Goal: Information Seeking & Learning: Learn about a topic

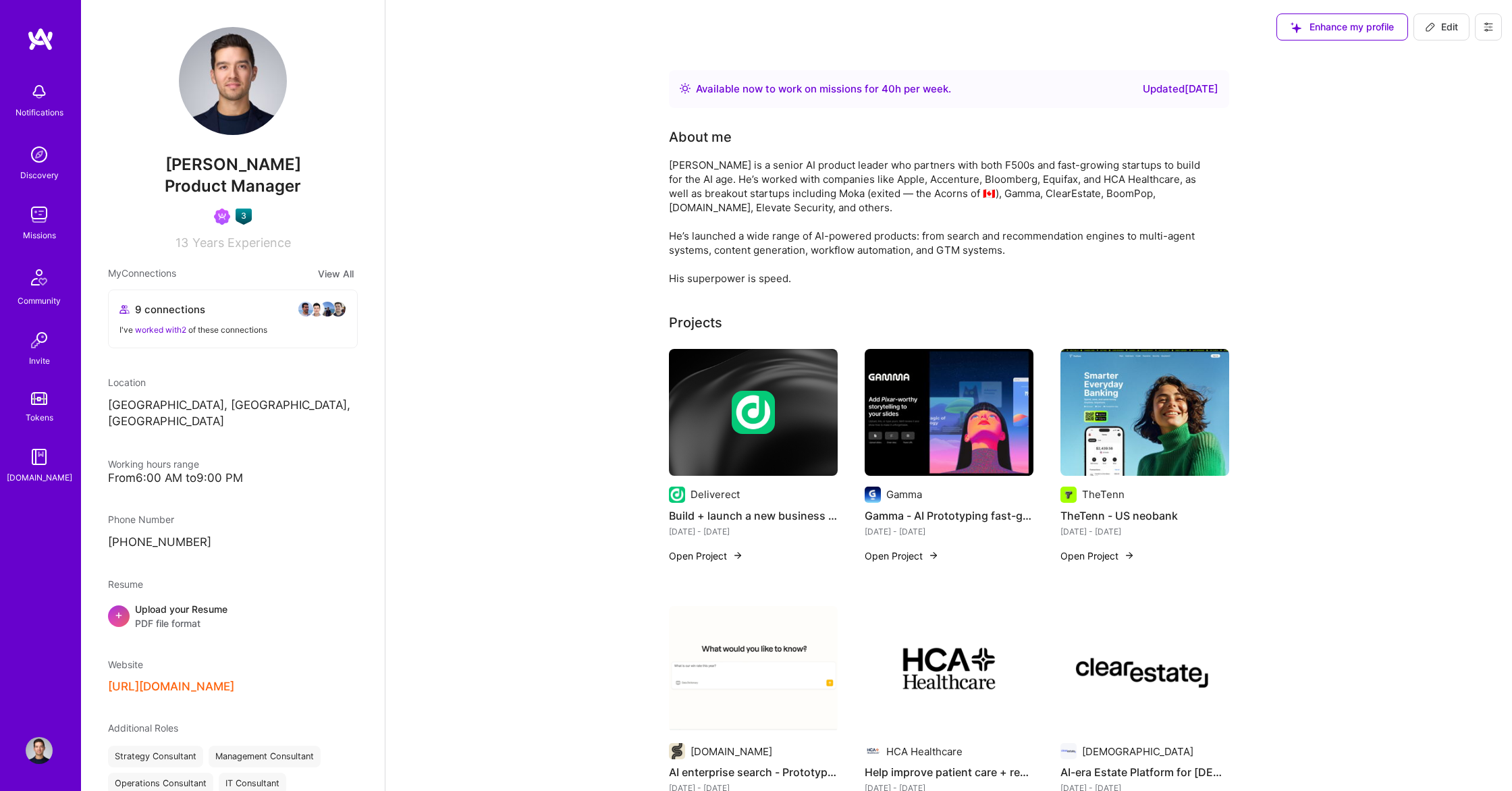
click at [49, 222] on img at bounding box center [39, 214] width 27 height 27
click at [46, 86] on span "2" at bounding box center [46, 83] width 10 height 10
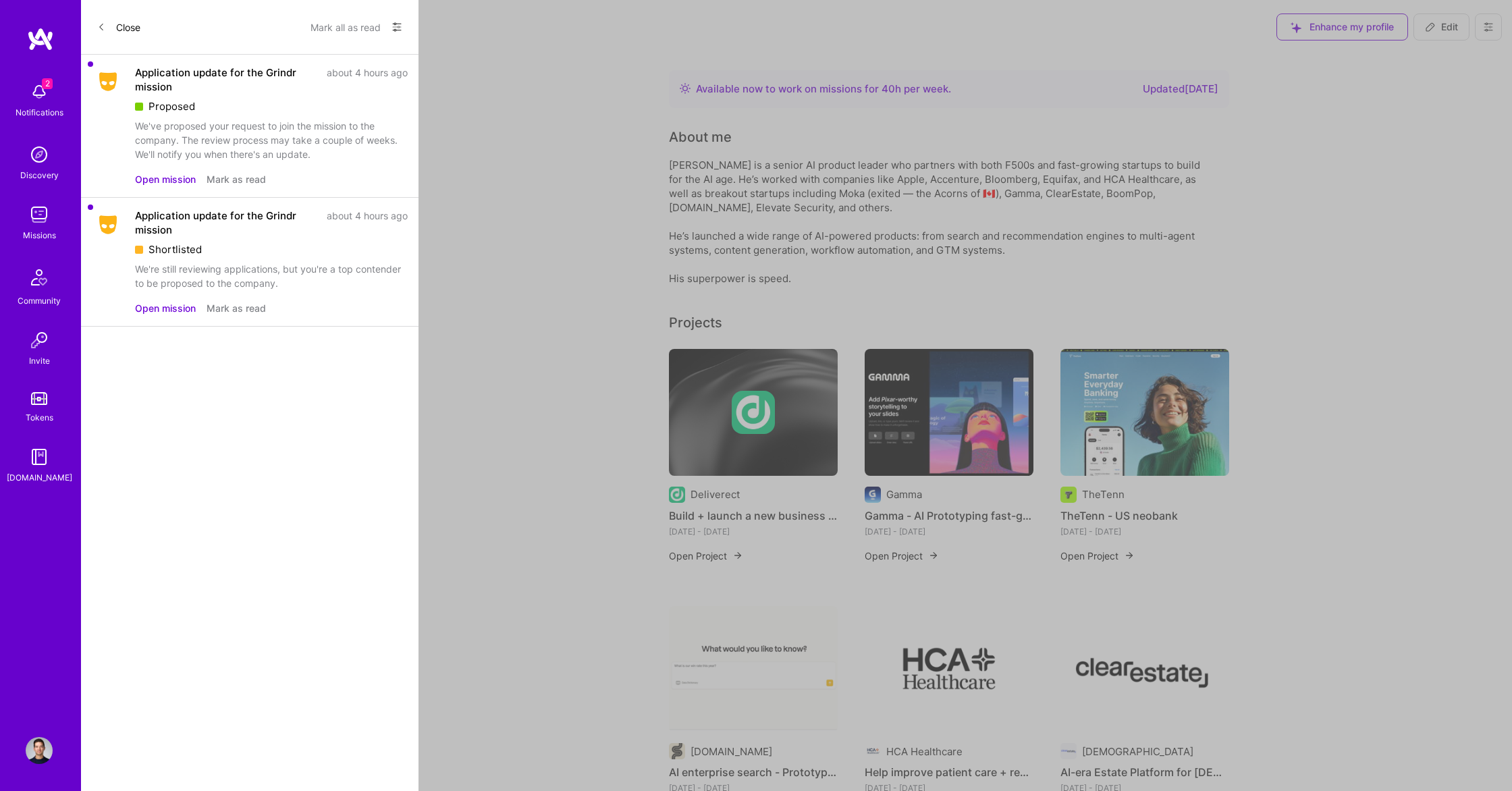
click at [226, 306] on button "Mark as read" at bounding box center [236, 308] width 59 height 14
click at [231, 181] on button "Mark as read" at bounding box center [236, 179] width 59 height 14
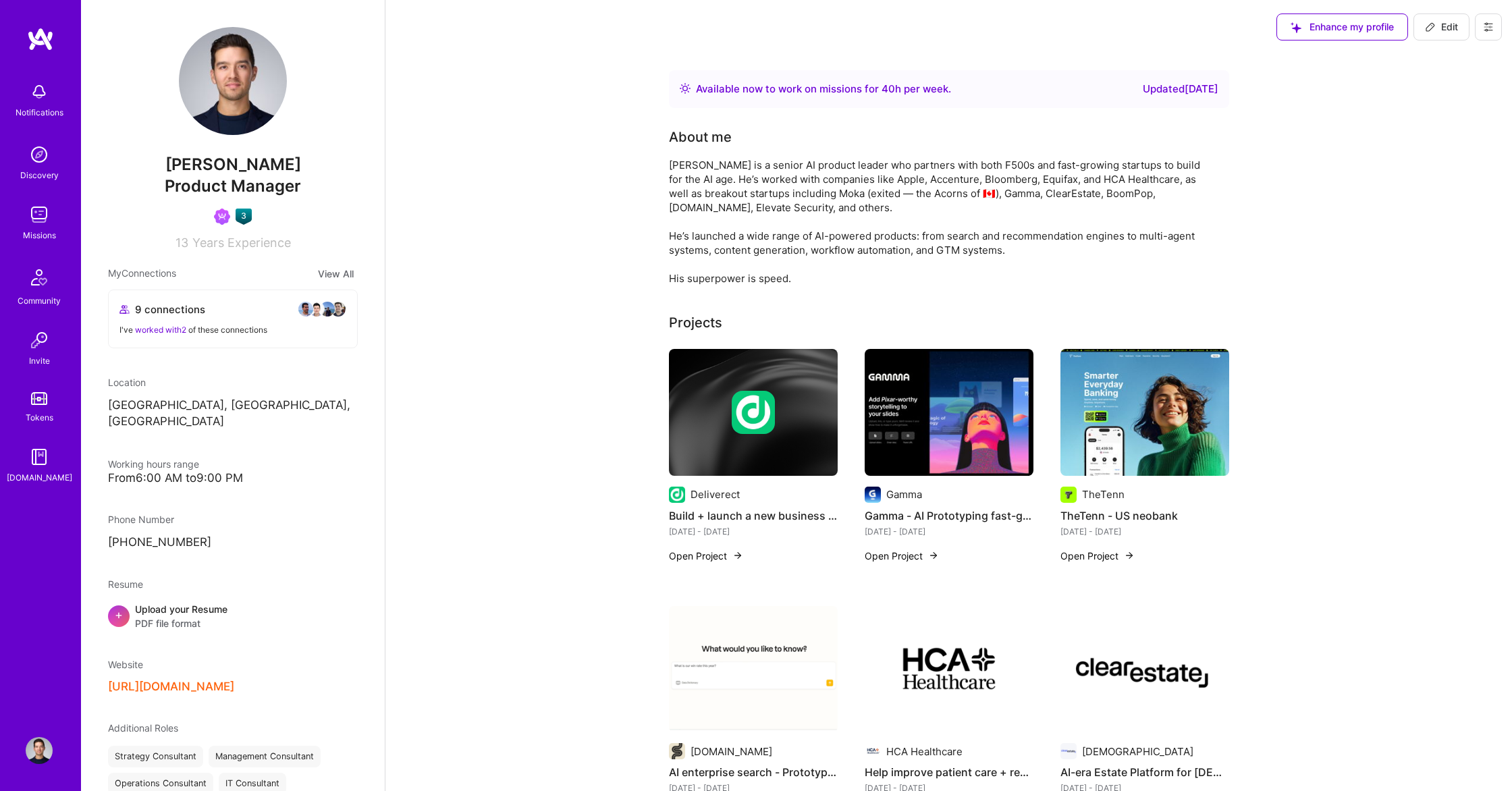
click at [10, 222] on link "Missions" at bounding box center [39, 221] width 84 height 41
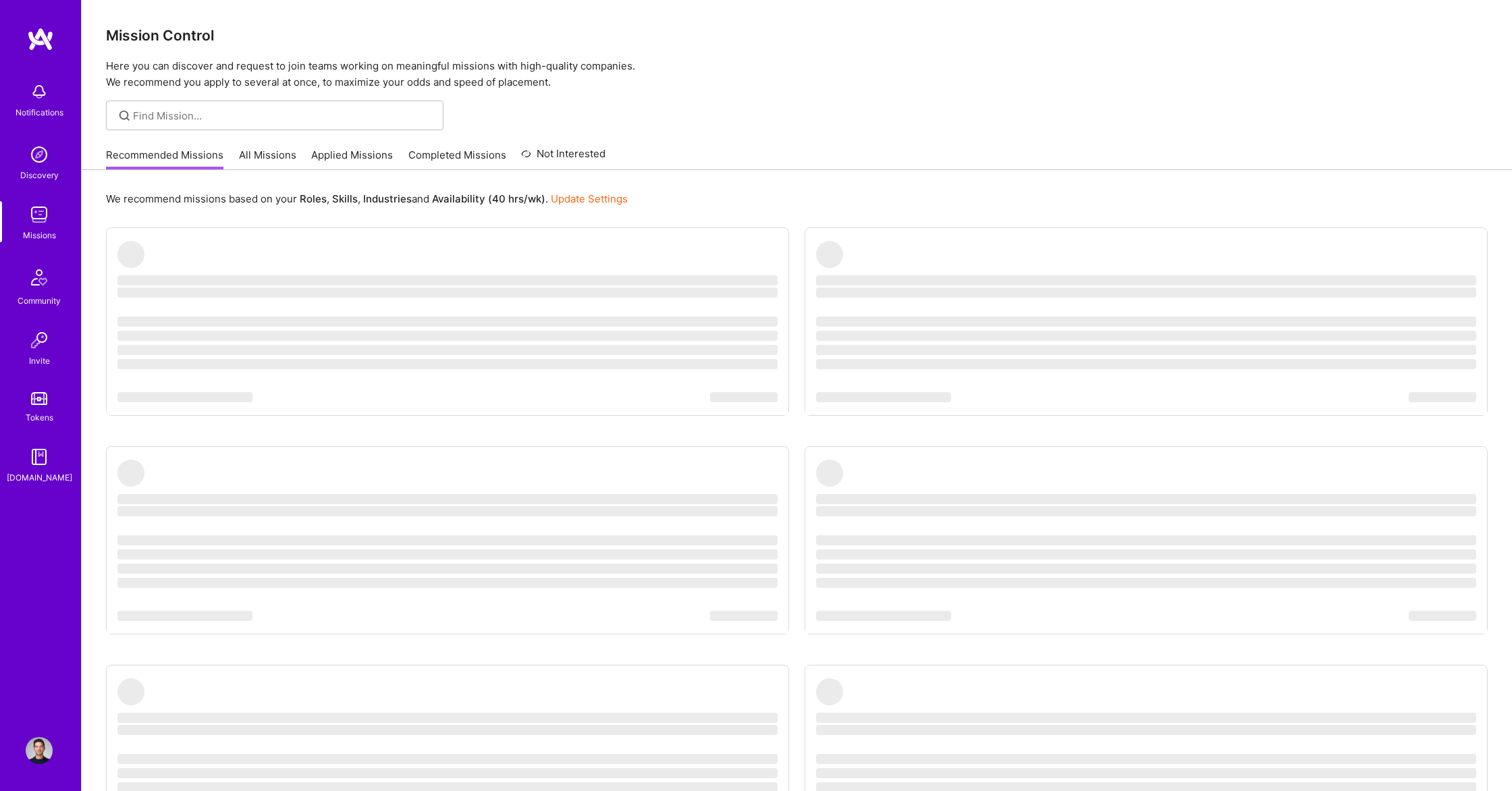
click at [34, 222] on img at bounding box center [39, 214] width 27 height 27
click at [266, 149] on link "All Missions" at bounding box center [268, 159] width 58 height 22
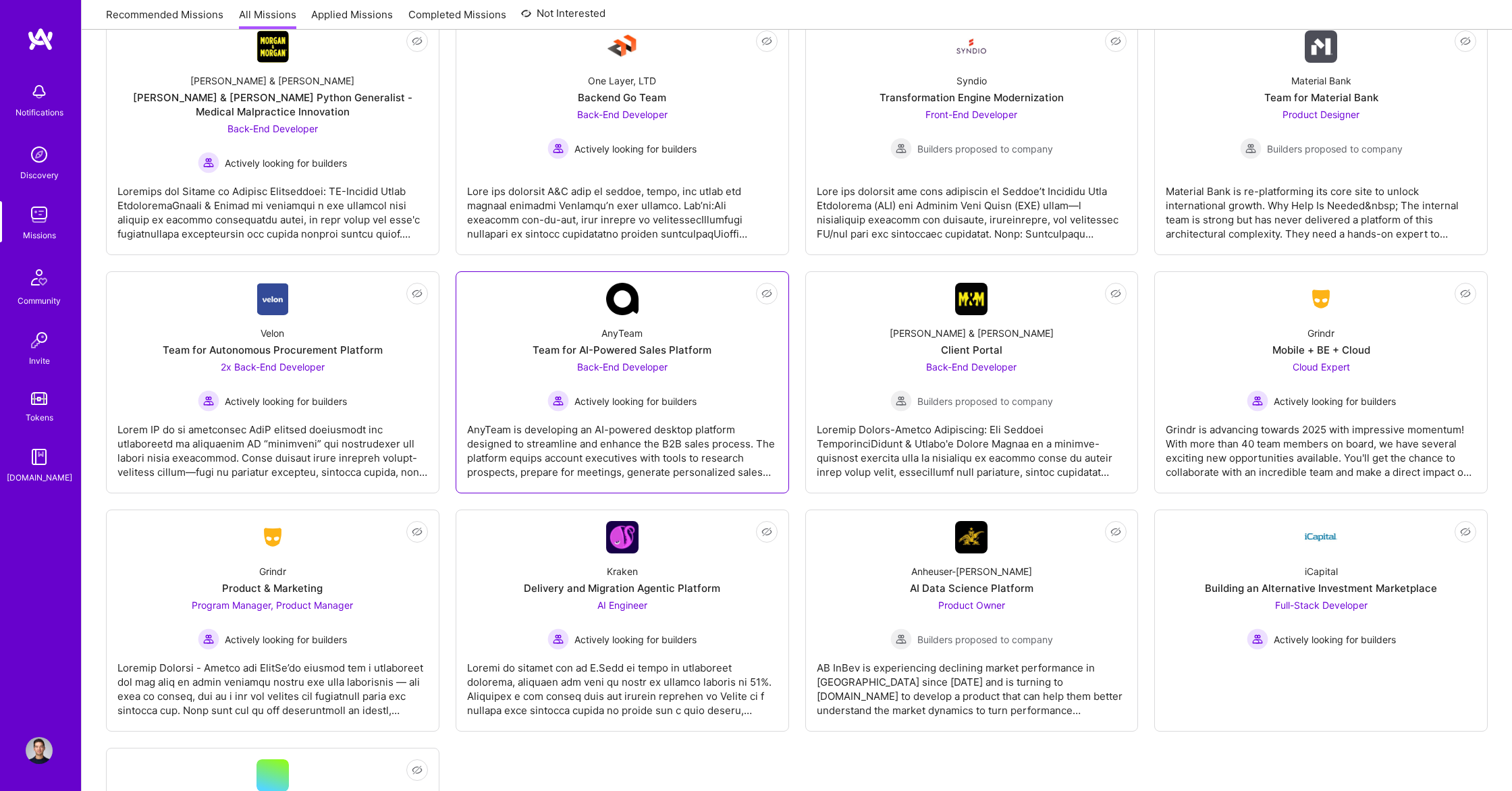
scroll to position [2424, 0]
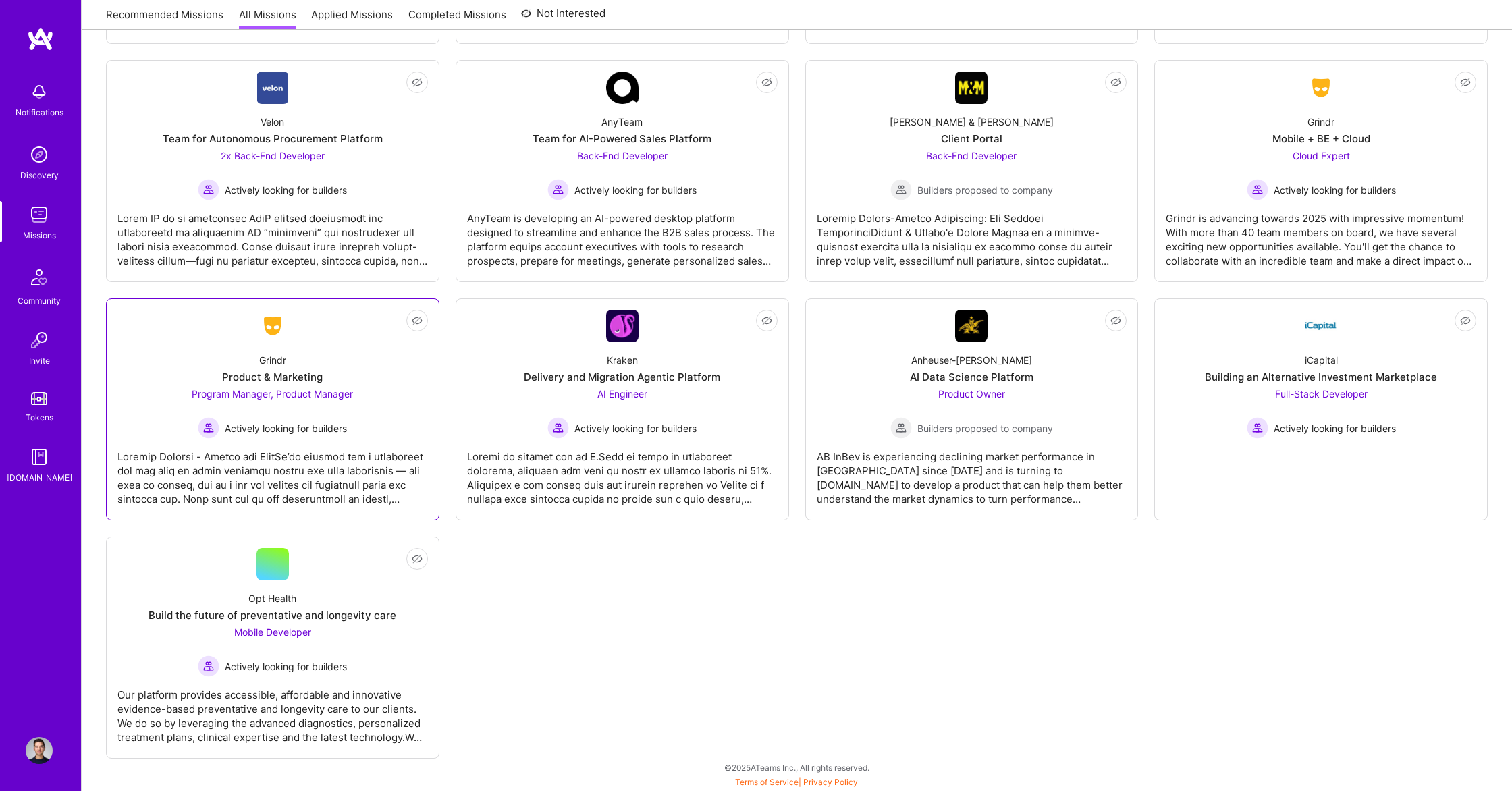
click at [383, 485] on div at bounding box center [273, 472] width 310 height 67
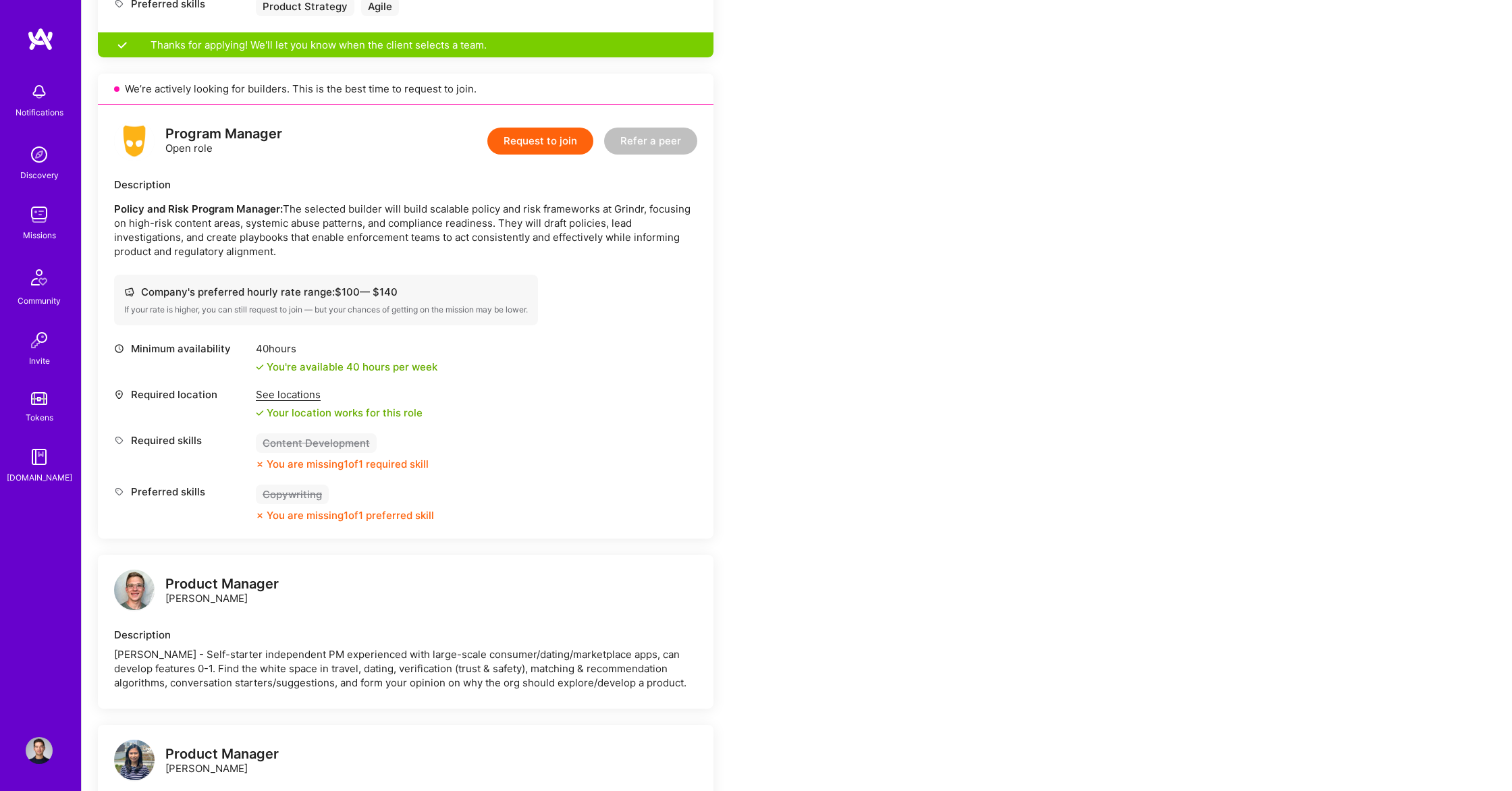
scroll to position [1051, 0]
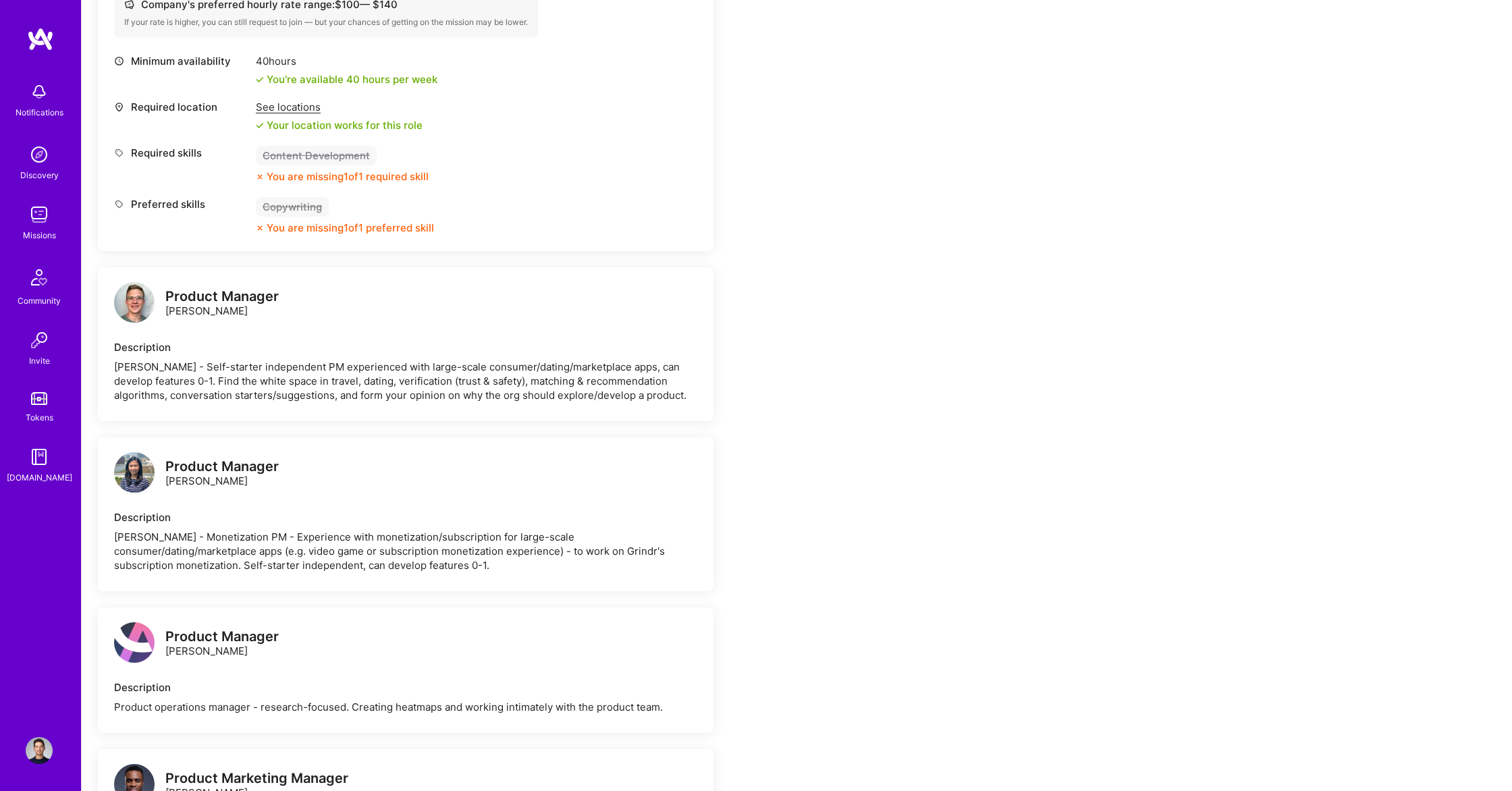
click at [209, 290] on div "Product Manager" at bounding box center [222, 297] width 114 height 14
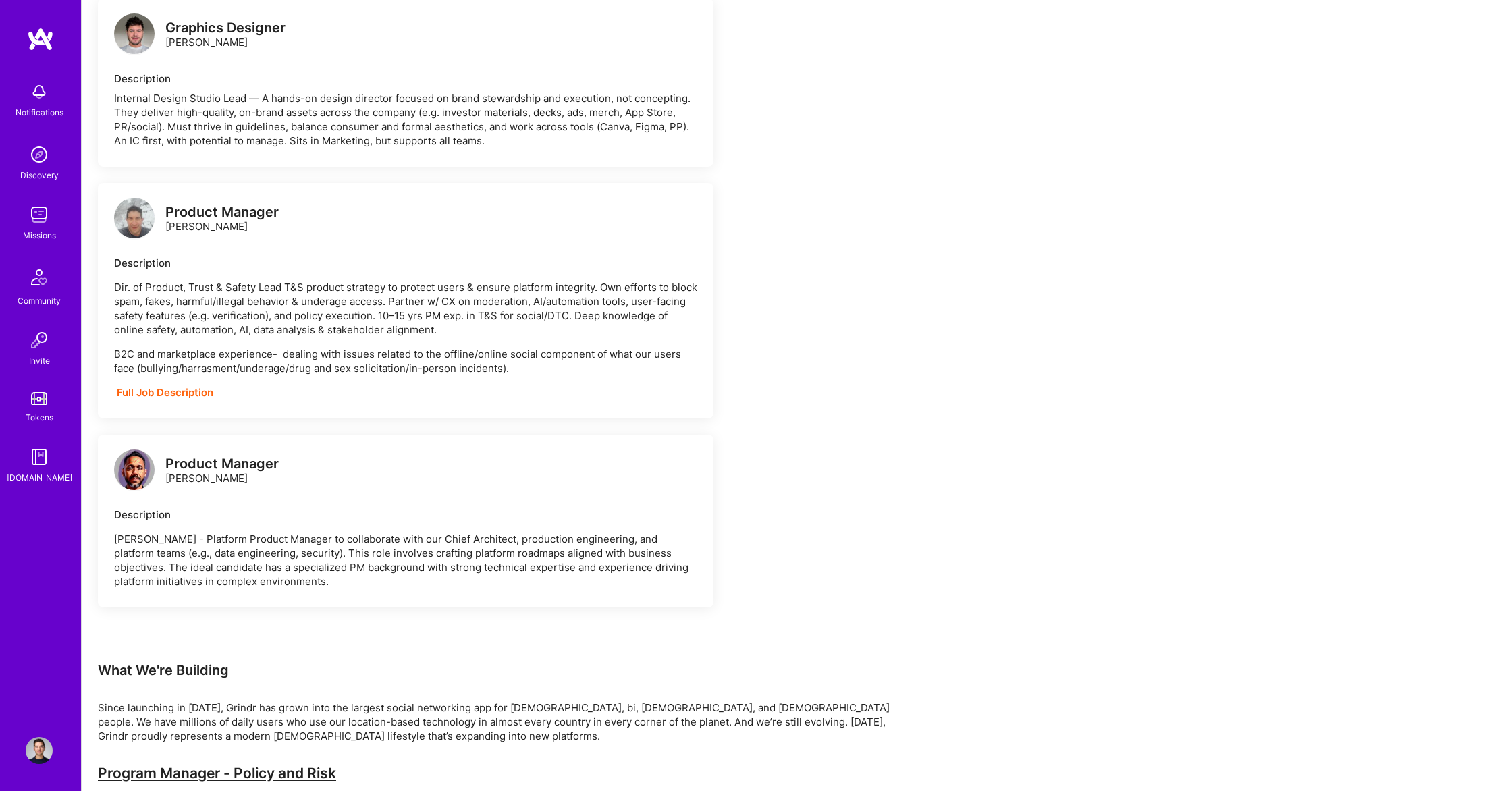
scroll to position [2374, 0]
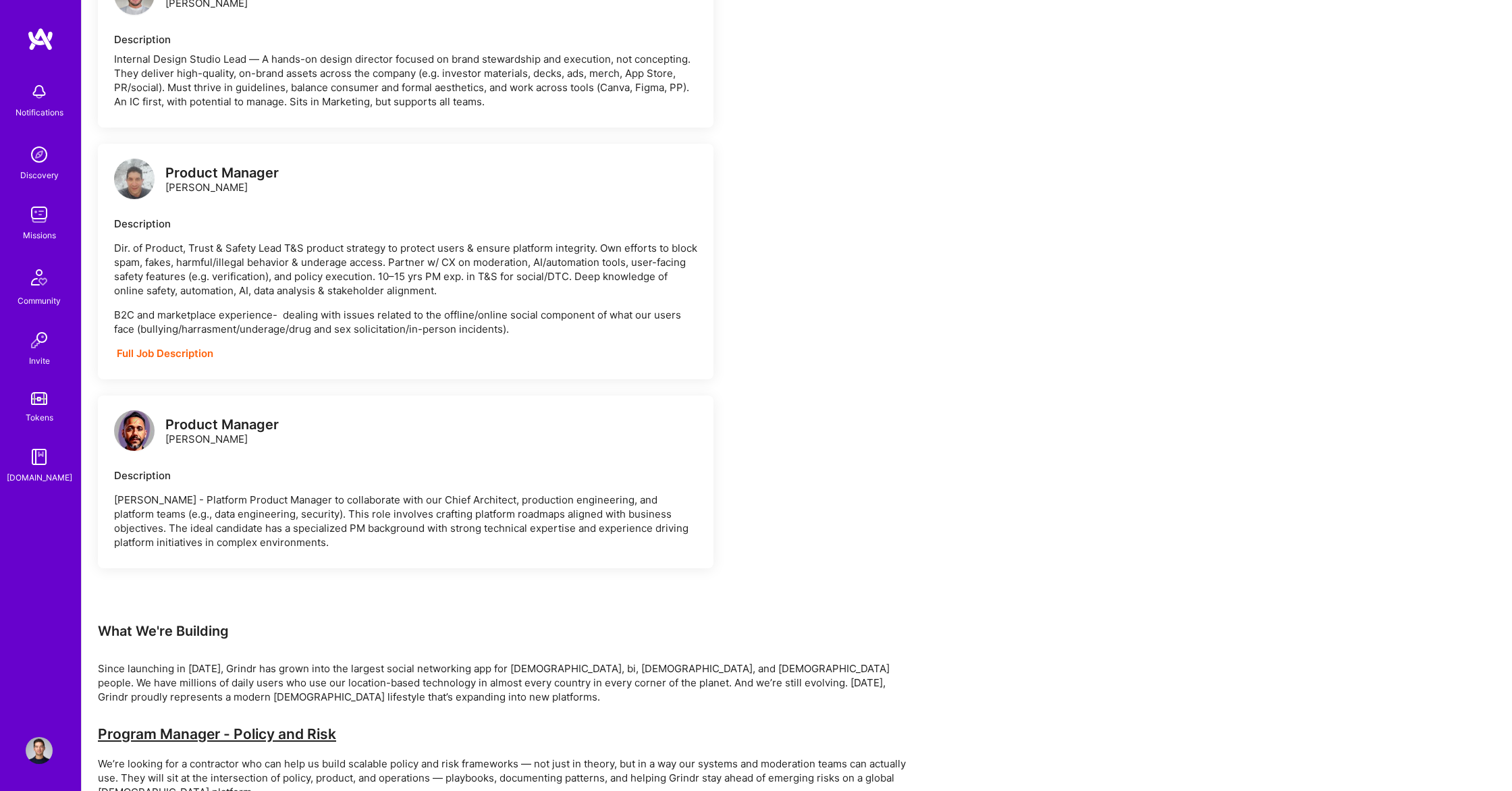
click at [160, 357] on strong "Full Job Description" at bounding box center [165, 354] width 97 height 13
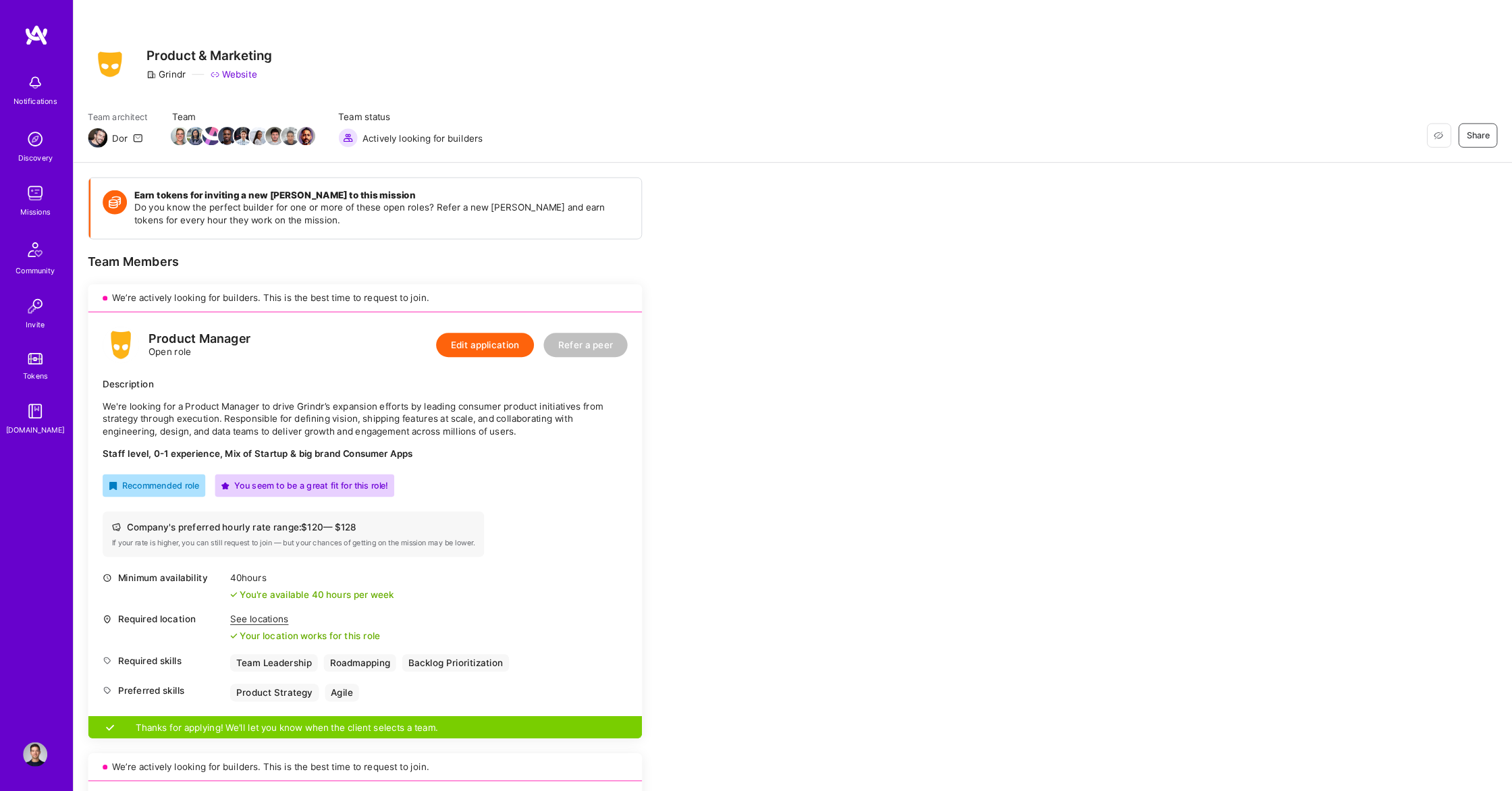
scroll to position [2638, 0]
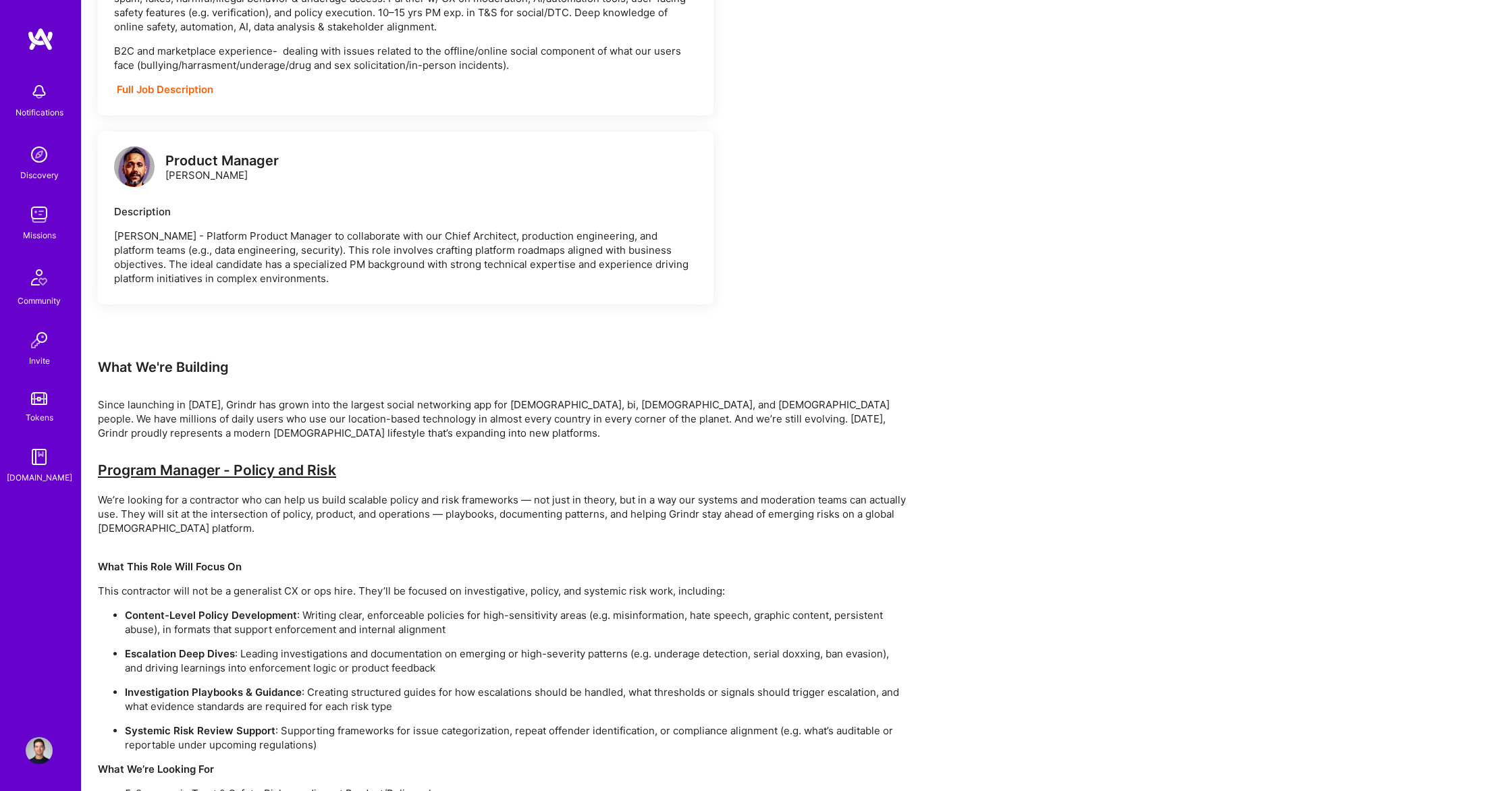
click at [654, 178] on div "Product Manager Pooran Panwar" at bounding box center [406, 168] width 583 height 41
